Goal: Task Accomplishment & Management: Use online tool/utility

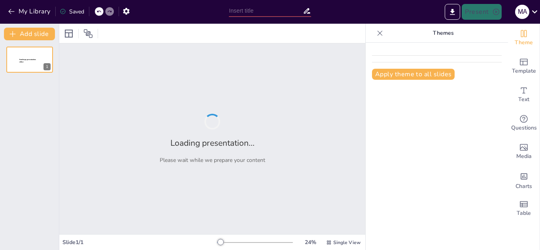
type input "Bridging the Gap: Transitioning from Cyber Offense to Defense"
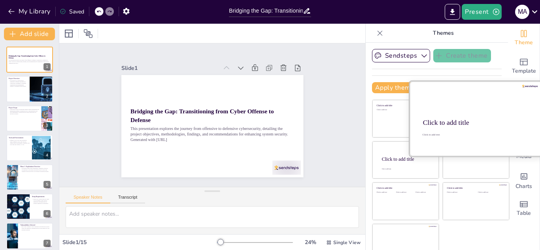
click at [472, 124] on div "Click to add title" at bounding box center [475, 123] width 105 height 8
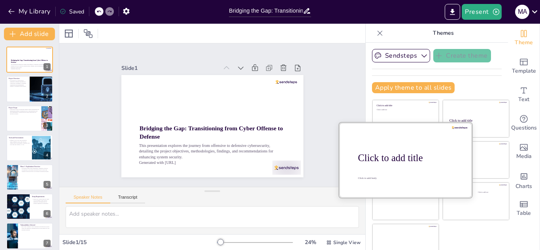
click at [382, 164] on div at bounding box center [405, 159] width 133 height 75
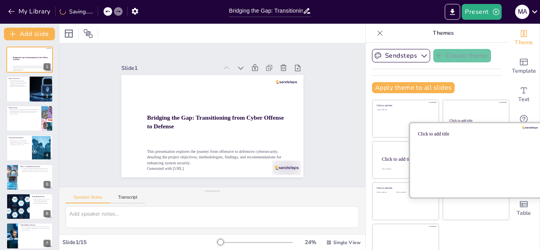
click at [479, 150] on div at bounding box center [475, 159] width 133 height 75
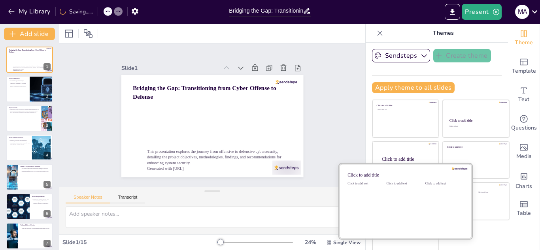
click at [386, 196] on div "Click to add text" at bounding box center [404, 206] width 36 height 49
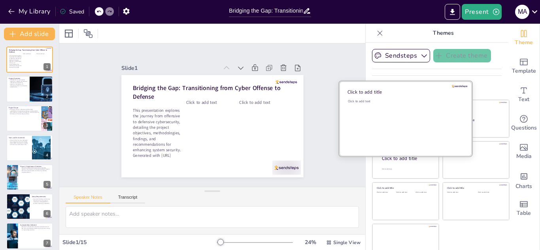
click at [382, 111] on div "Click to add text" at bounding box center [404, 123] width 113 height 49
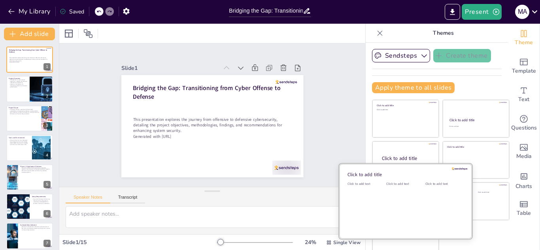
click at [395, 188] on div "Click to add text" at bounding box center [404, 206] width 36 height 49
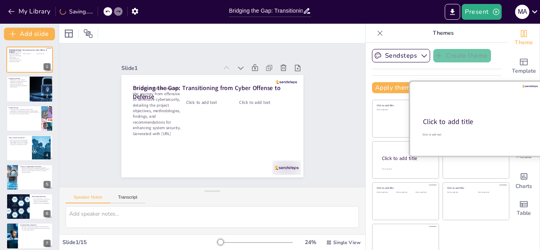
click at [451, 112] on div at bounding box center [475, 118] width 133 height 75
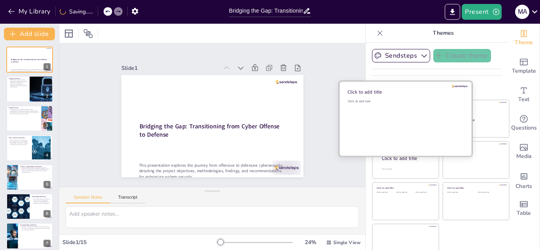
click at [383, 116] on div "Click to add text" at bounding box center [404, 123] width 113 height 49
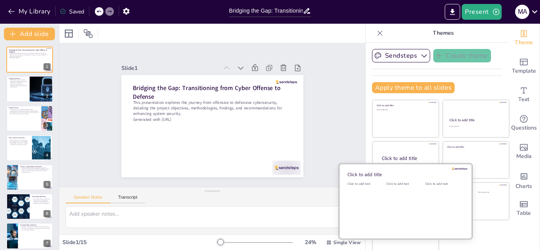
scroll to position [11, 0]
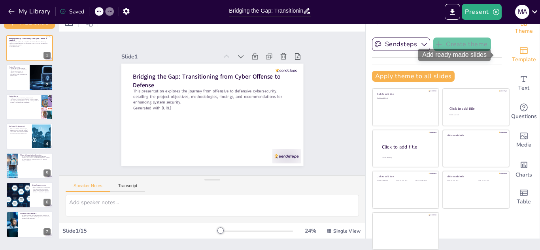
click at [515, 59] on span "Template" at bounding box center [523, 59] width 24 height 9
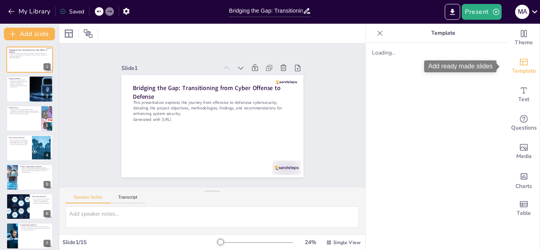
scroll to position [0, 0]
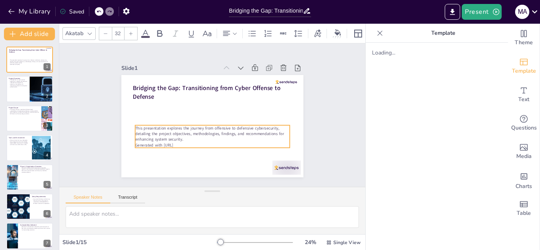
drag, startPoint x: 200, startPoint y: 97, endPoint x: 204, endPoint y: 121, distance: 24.0
click at [204, 125] on p "This presentation explores the journey from offensive to defensive cybersecurit…" at bounding box center [212, 133] width 155 height 17
click at [200, 124] on p "This presentation explores the journey from offensive to defensive cybersecurit…" at bounding box center [208, 134] width 156 height 33
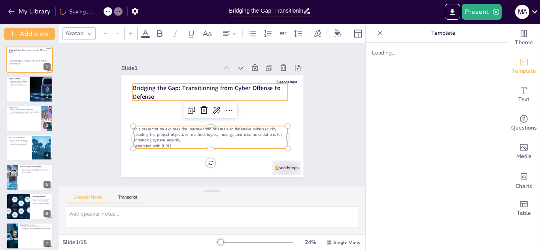
type input "48"
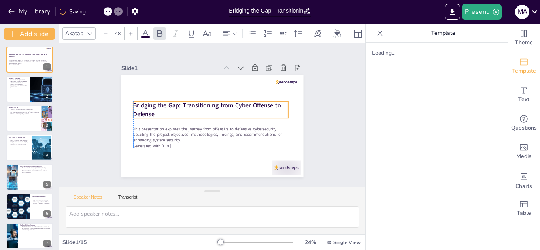
drag, startPoint x: 190, startPoint y: 91, endPoint x: 190, endPoint y: 109, distance: 17.4
click at [190, 109] on p "Bridging the Gap: Transitioning from Cyber Offense to Defense" at bounding box center [211, 109] width 156 height 33
click at [328, 107] on div "Slide 1 Bridging the Gap: Transitioning from Cyber Offense to Defense This pres…" at bounding box center [212, 114] width 306 height 143
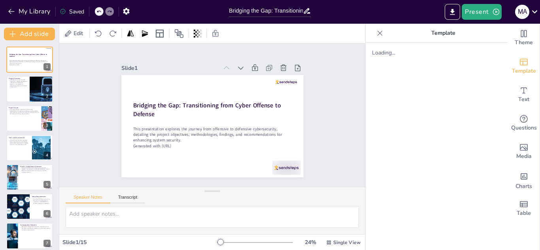
click at [32, 85] on icon at bounding box center [35, 83] width 6 height 6
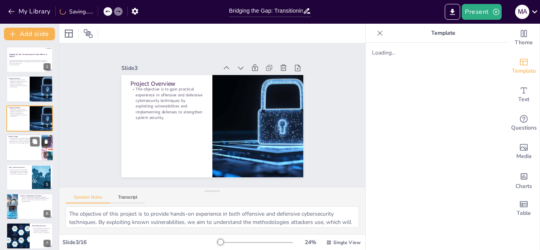
click at [25, 147] on div at bounding box center [29, 147] width 47 height 27
type textarea "The project scope is critical as it outlines the specific vulnerabilities being…"
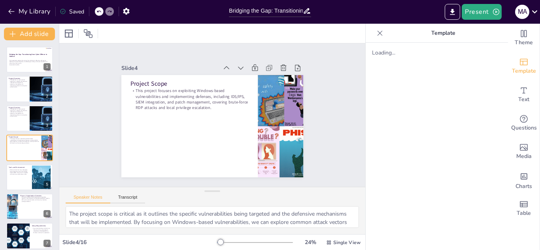
click at [420, 71] on div "Loading..." at bounding box center [436, 146] width 142 height 207
click at [519, 34] on icon "Change the overall theme" at bounding box center [523, 33] width 9 height 9
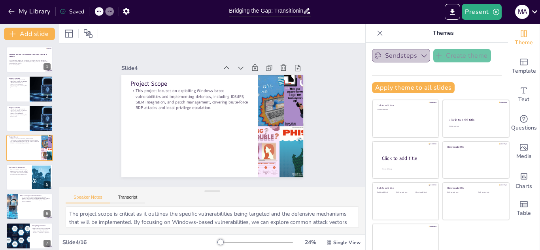
click at [393, 51] on button "Sendsteps" at bounding box center [401, 55] width 58 height 13
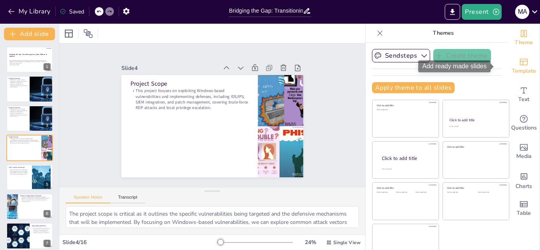
click at [519, 63] on icon "Add ready made slides" at bounding box center [523, 61] width 9 height 9
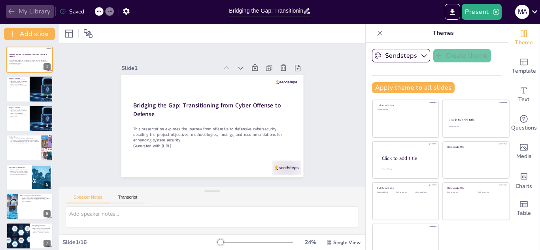
click at [11, 14] on icon "button" at bounding box center [12, 12] width 8 height 8
